Goal: Task Accomplishment & Management: Use online tool/utility

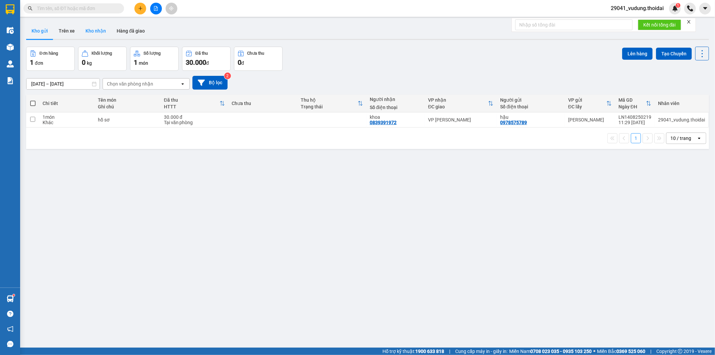
click at [96, 32] on button "Kho nhận" at bounding box center [95, 31] width 31 height 16
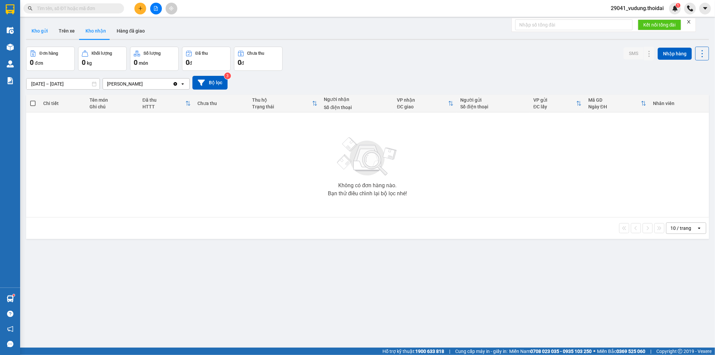
click at [45, 33] on button "Kho gửi" at bounding box center [39, 31] width 27 height 16
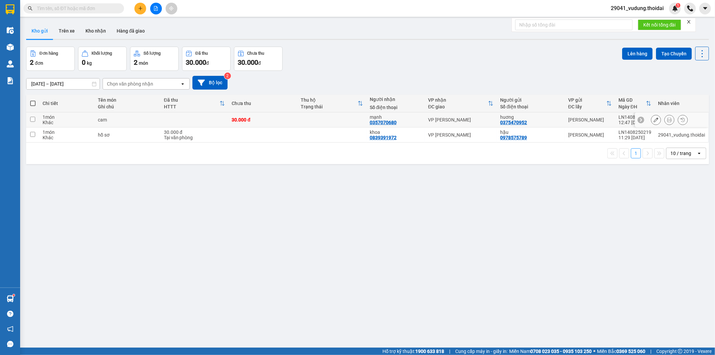
click at [667, 121] on icon at bounding box center [669, 119] width 5 height 5
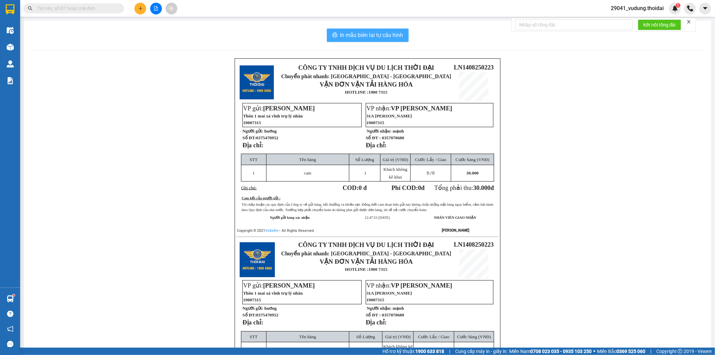
click at [366, 35] on span "In mẫu biên lai tự cấu hình" at bounding box center [371, 35] width 63 height 8
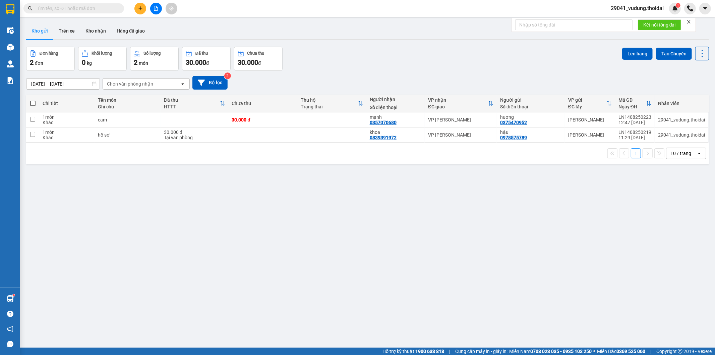
click at [626, 7] on span "29041_vudung.thoidai" at bounding box center [638, 8] width 64 height 8
click at [621, 19] on span "Đăng xuất" at bounding box center [640, 20] width 50 height 7
